Goal: Task Accomplishment & Management: Manage account settings

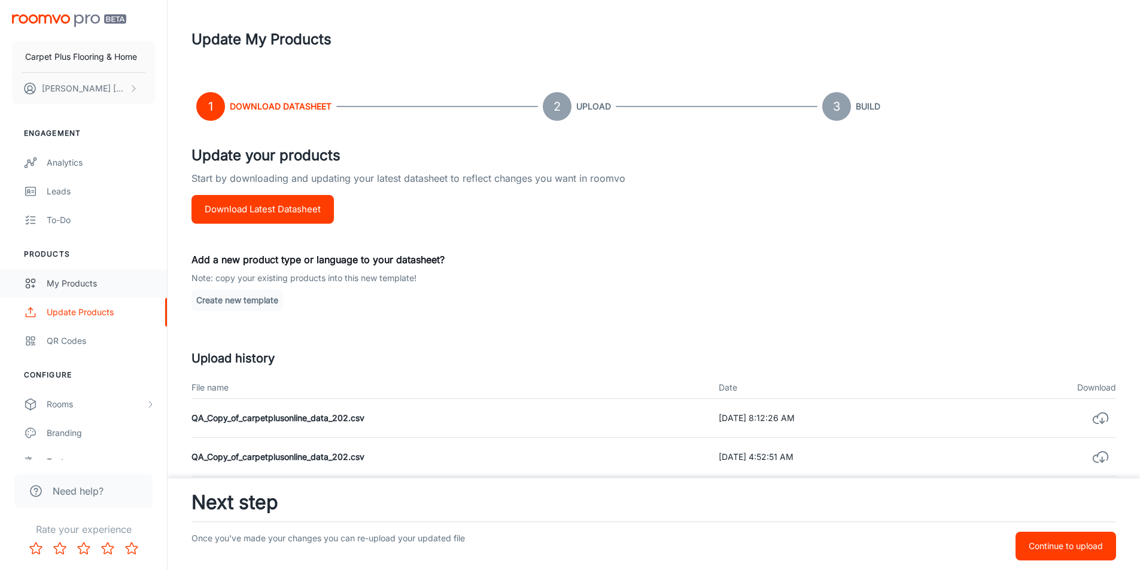
click at [54, 287] on div "My Products" at bounding box center [101, 283] width 108 height 13
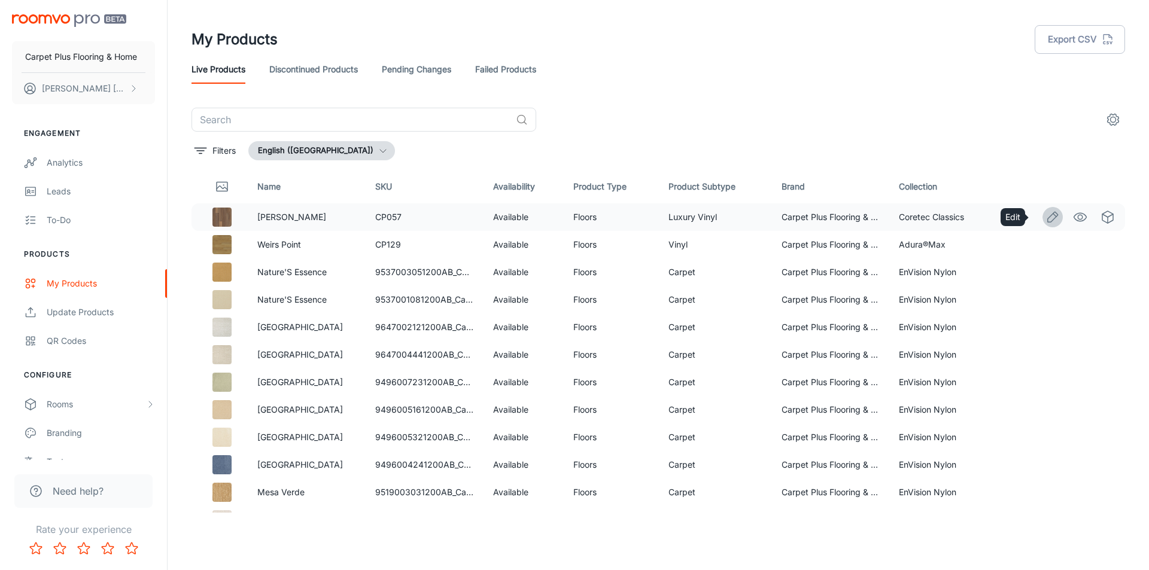
click at [1045, 216] on icon "Edit" at bounding box center [1052, 217] width 14 height 14
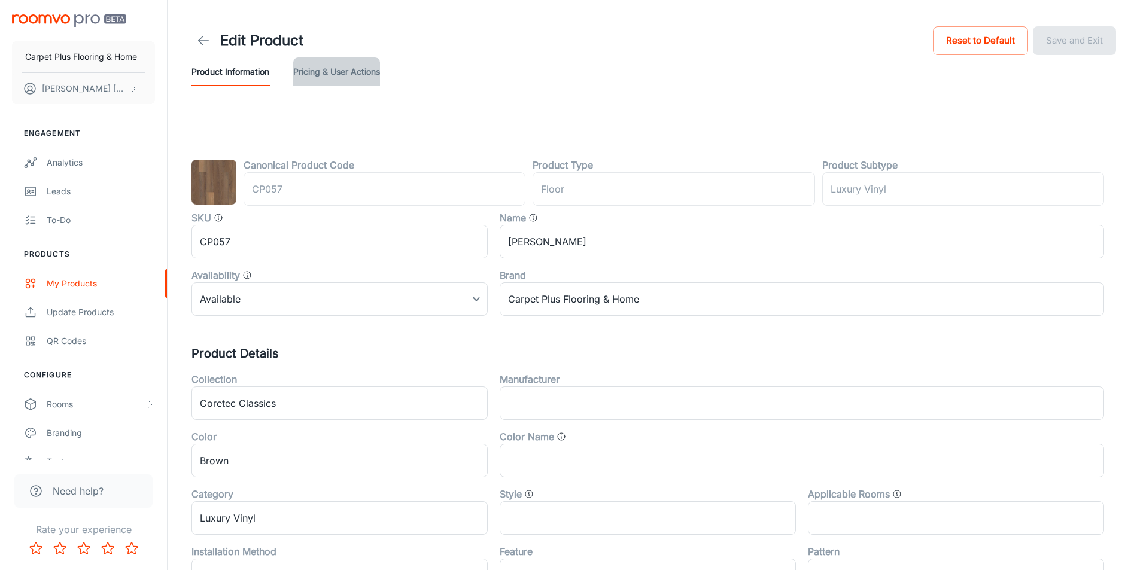
click at [327, 68] on button "Pricing & User Actions" at bounding box center [336, 71] width 87 height 29
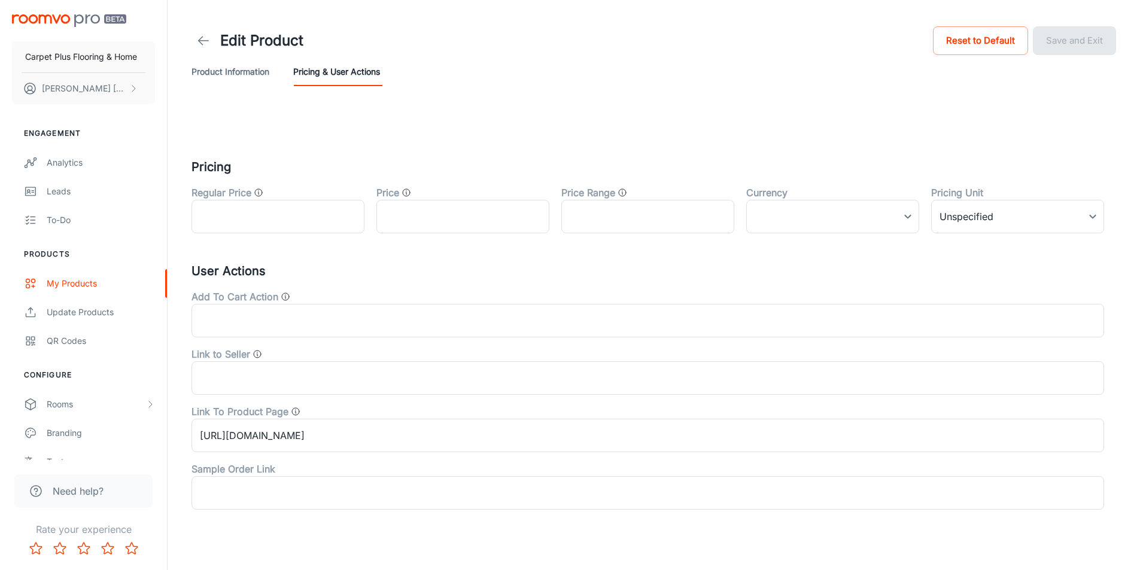
click at [235, 69] on button "Product Information" at bounding box center [230, 71] width 78 height 29
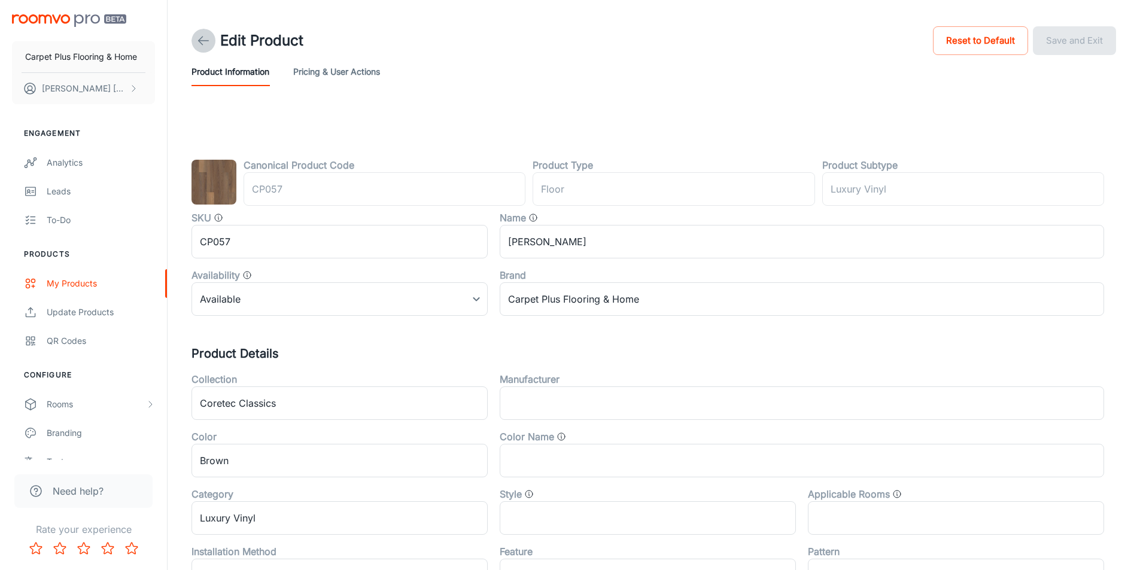
click at [202, 35] on icon at bounding box center [203, 41] width 14 height 14
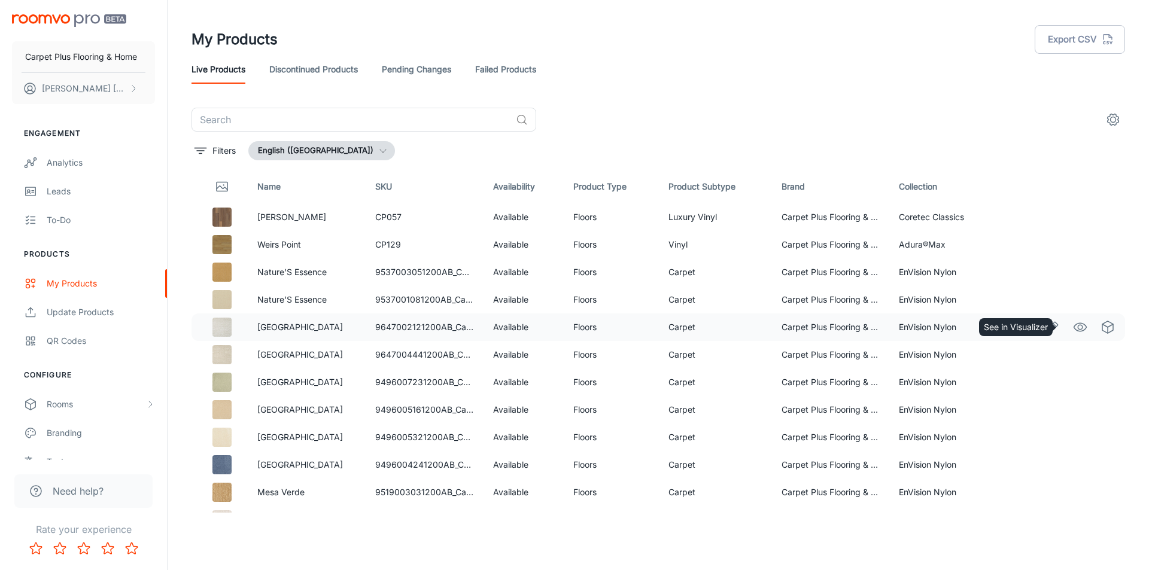
click at [1073, 326] on icon "See in Visualizer" at bounding box center [1080, 327] width 14 height 14
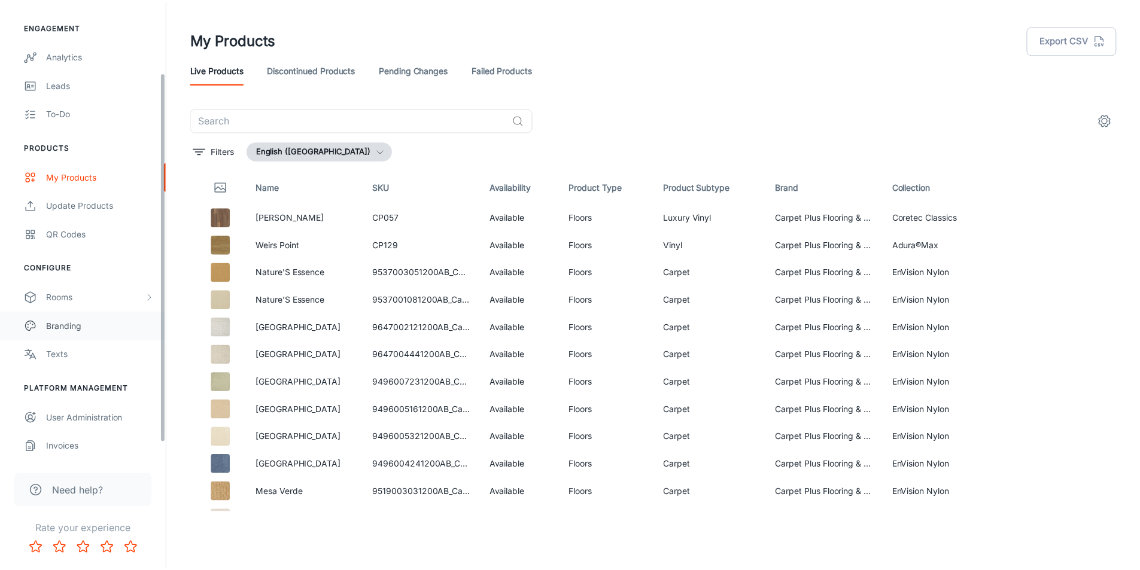
scroll to position [108, 0]
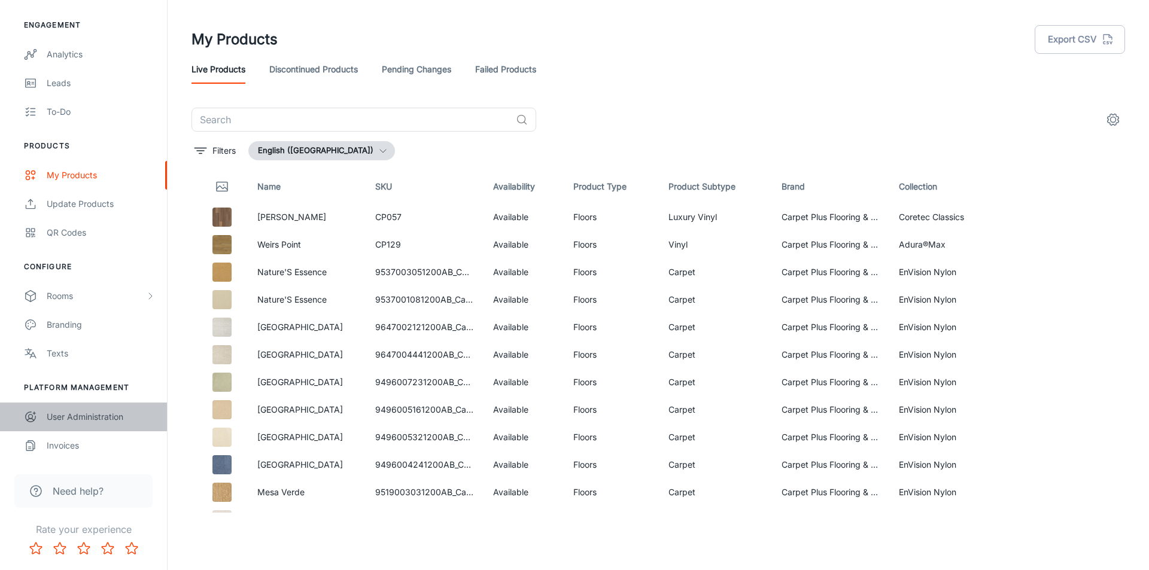
click at [59, 418] on div "User Administration" at bounding box center [101, 416] width 108 height 13
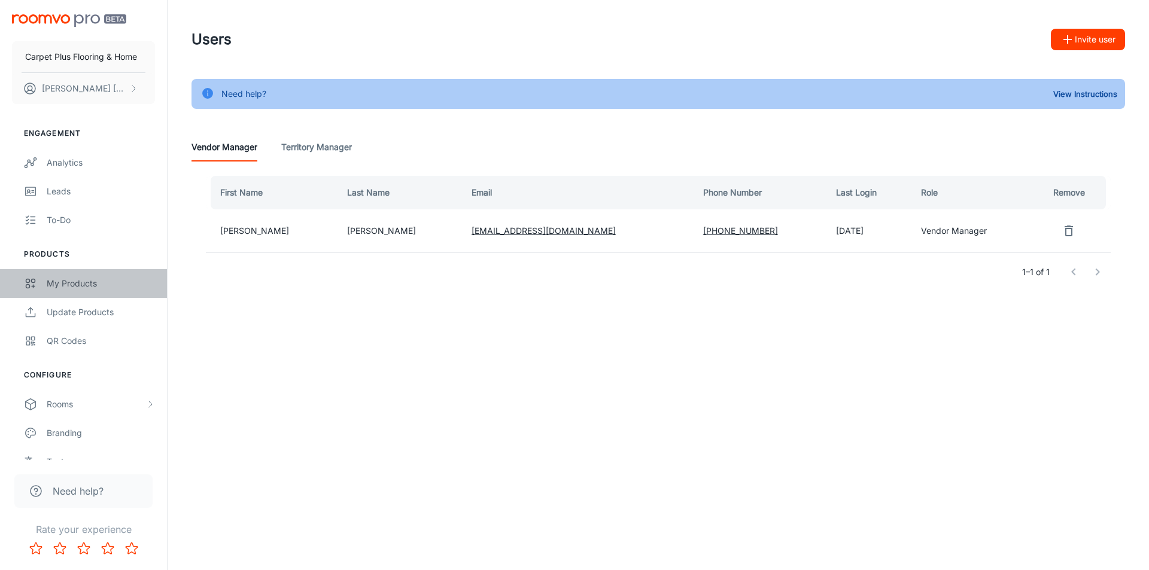
click at [54, 284] on div "My Products" at bounding box center [101, 283] width 108 height 13
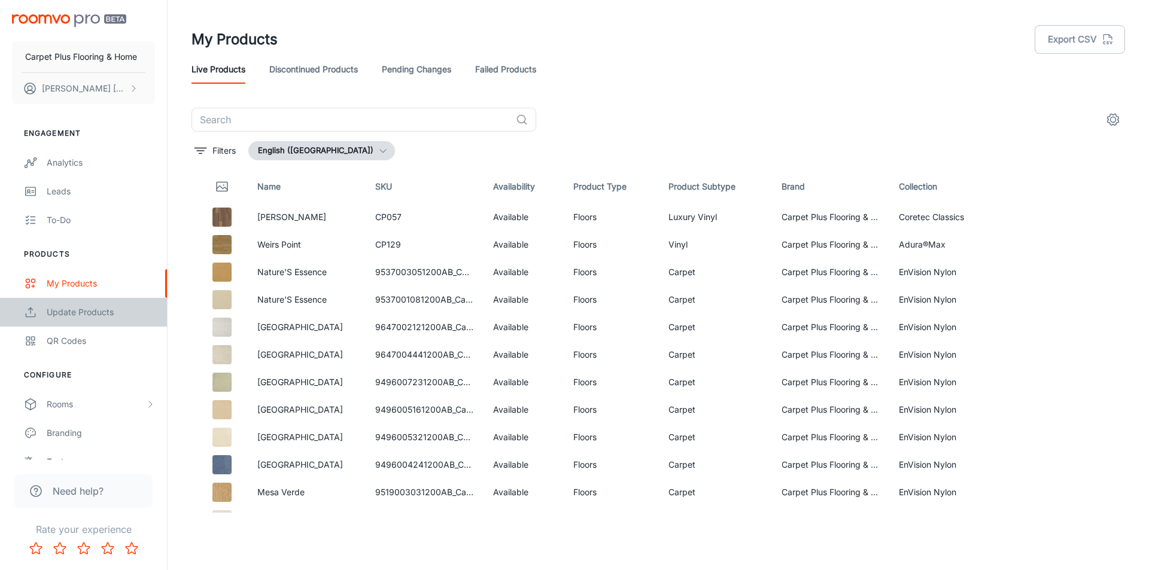
click at [60, 324] on link "Update Products" at bounding box center [83, 312] width 167 height 29
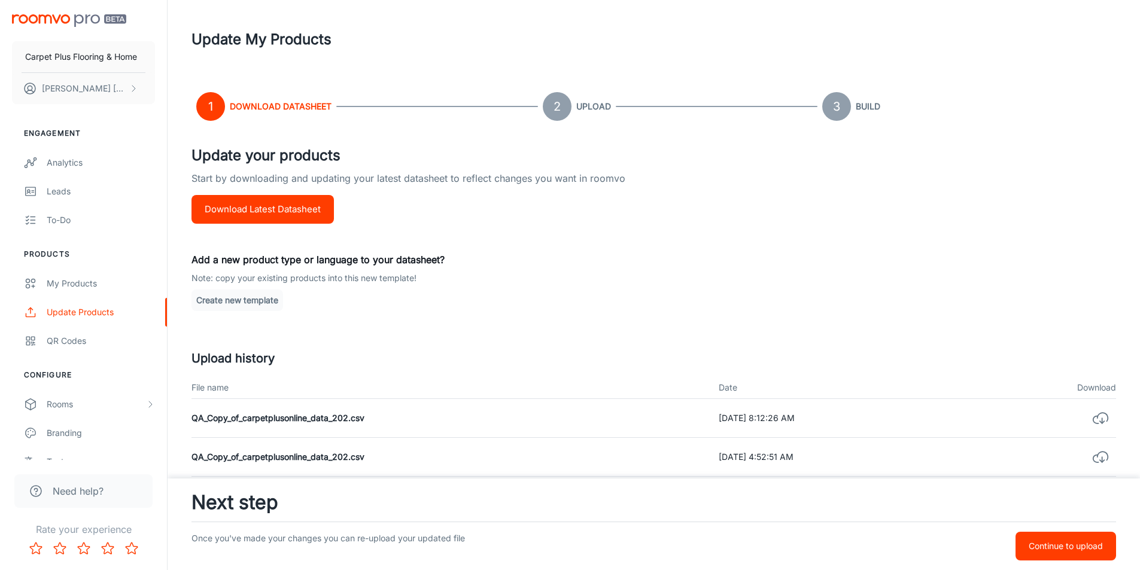
click at [290, 214] on button "Download Latest Datasheet" at bounding box center [262, 209] width 142 height 29
